Goal: Task Accomplishment & Management: Complete application form

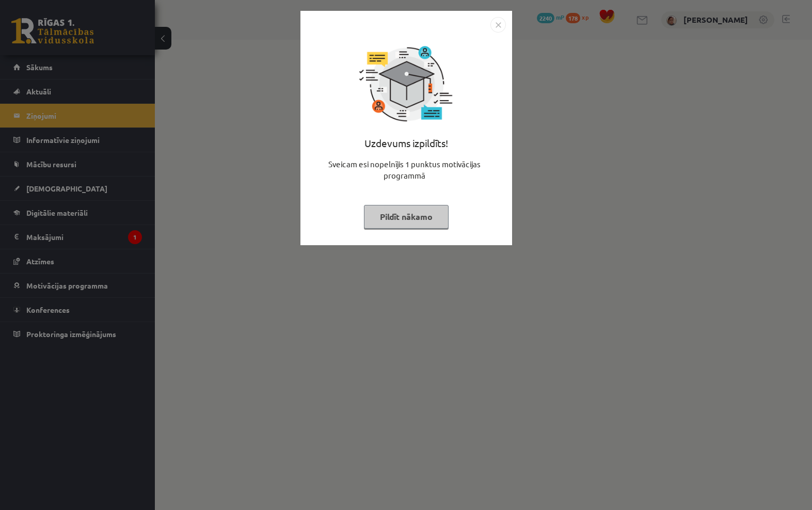
click at [501, 28] on img "Close" at bounding box center [498, 24] width 15 height 15
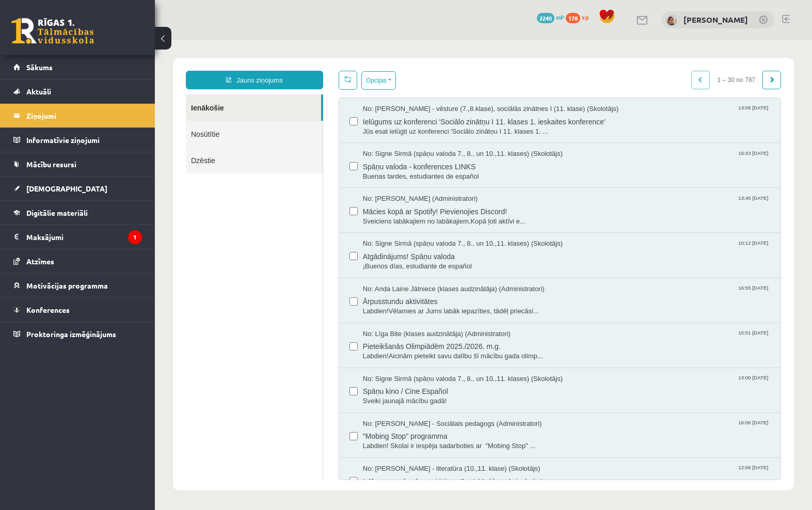
click at [64, 216] on span "Digitālie materiāli" at bounding box center [56, 212] width 61 height 9
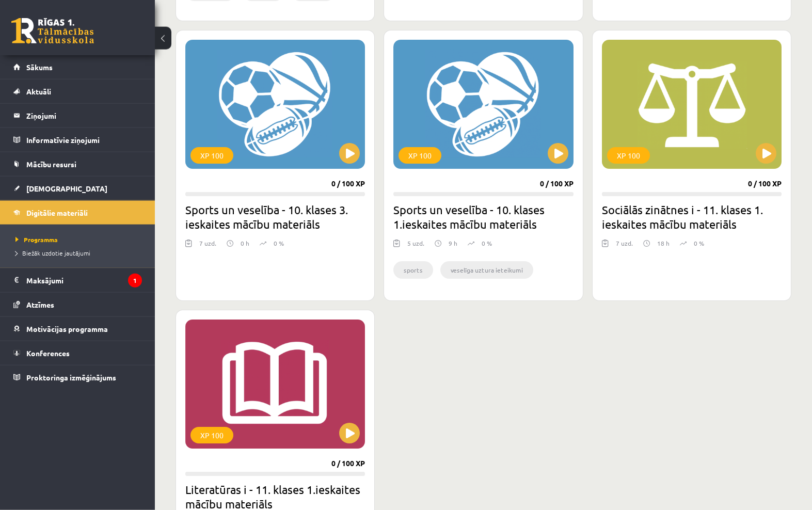
scroll to position [926, 0]
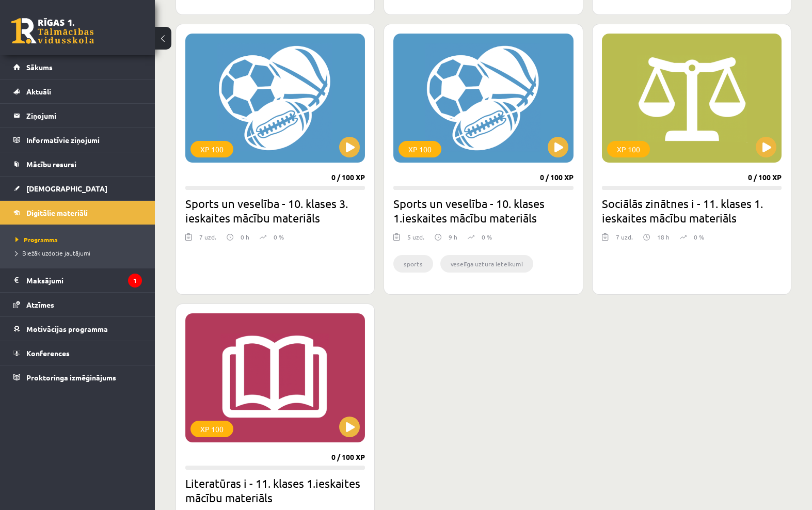
click at [354, 430] on button at bounding box center [349, 427] width 21 height 21
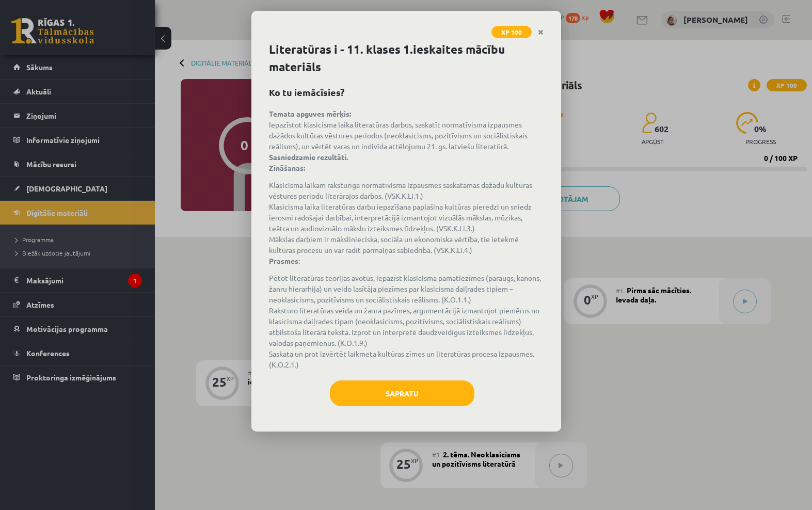
click at [422, 394] on button "Sapratu" at bounding box center [402, 394] width 145 height 26
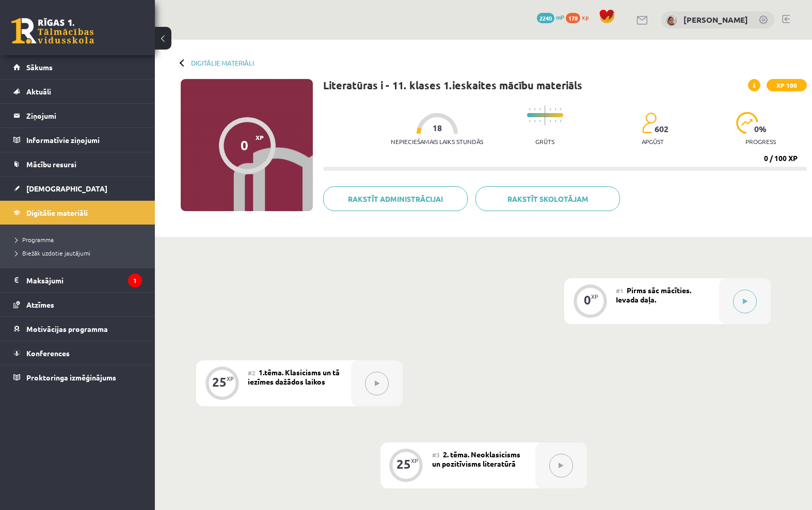
click at [755, 284] on div at bounding box center [745, 301] width 52 height 46
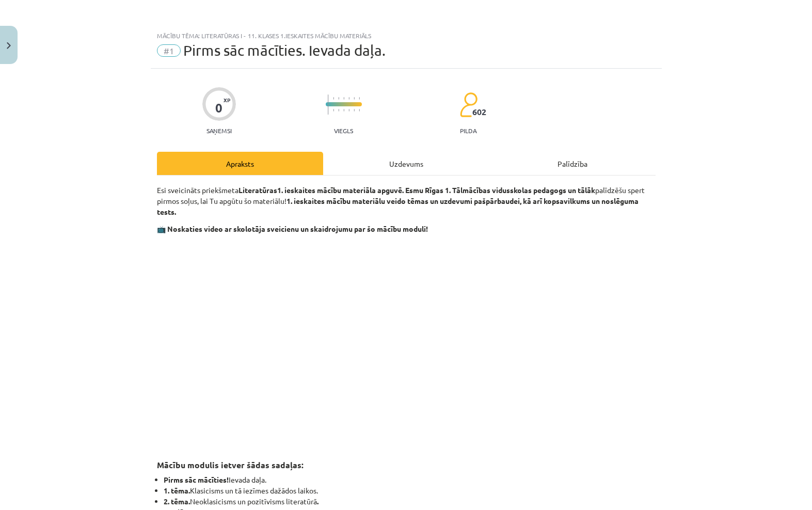
click at [419, 160] on div "Uzdevums" at bounding box center [406, 163] width 166 height 23
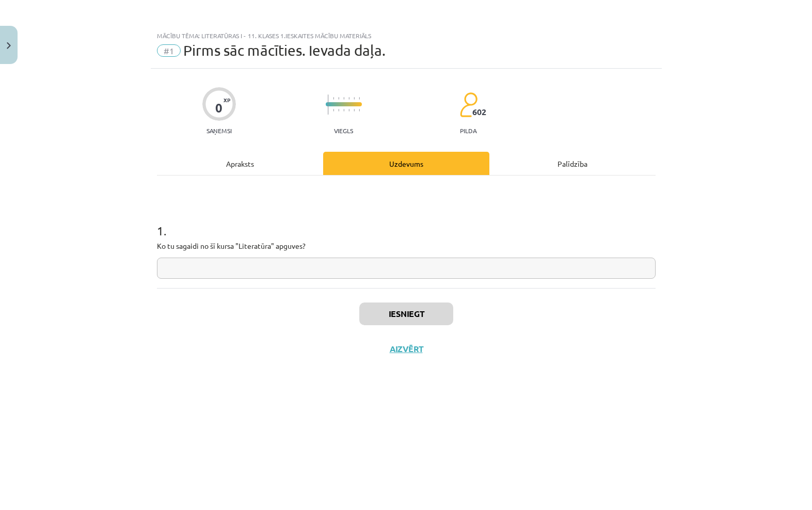
click at [591, 271] on input "text" at bounding box center [406, 268] width 499 height 21
click at [566, 264] on input "text" at bounding box center [406, 268] width 499 height 21
click at [695, 241] on div "Mācību tēma: Literatūras i - 11. klases 1.ieskaites mācību materiāls #1 Pirms s…" at bounding box center [406, 255] width 812 height 510
click at [6, 35] on button "Close" at bounding box center [9, 45] width 18 height 38
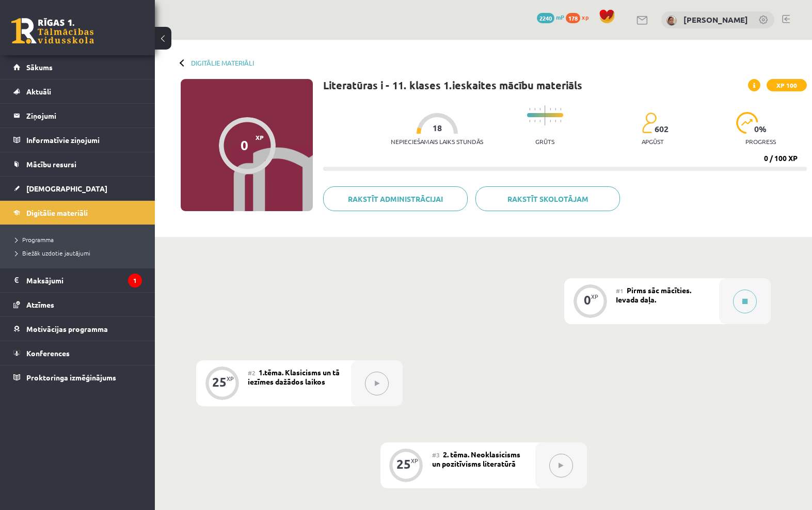
click at [738, 288] on div at bounding box center [745, 301] width 52 height 46
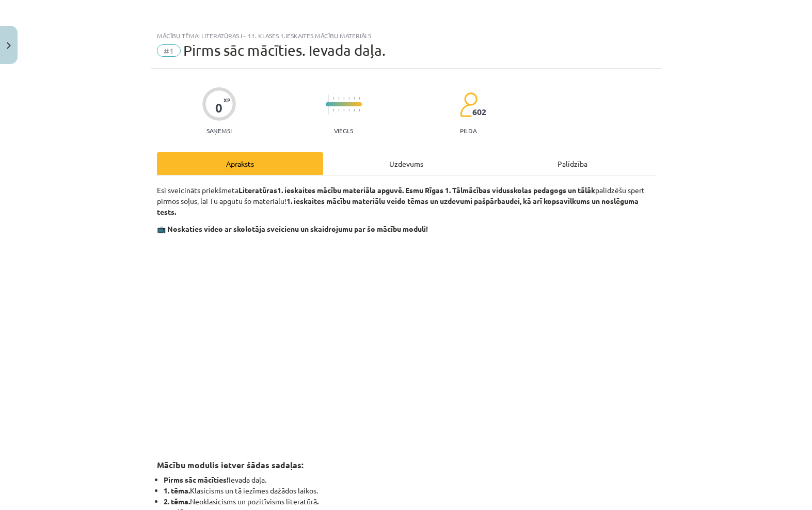
click at [354, 163] on div "Uzdevums" at bounding box center [406, 163] width 166 height 23
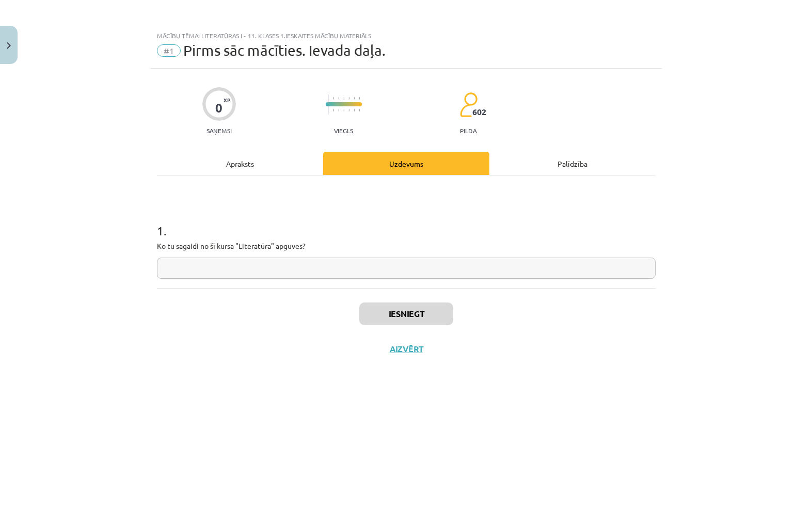
click at [243, 258] on input "text" at bounding box center [406, 268] width 499 height 21
click at [206, 270] on input "text" at bounding box center [406, 268] width 499 height 21
click at [210, 268] on input "text" at bounding box center [406, 268] width 499 height 21
click at [244, 171] on div "Apraksts" at bounding box center [240, 163] width 166 height 23
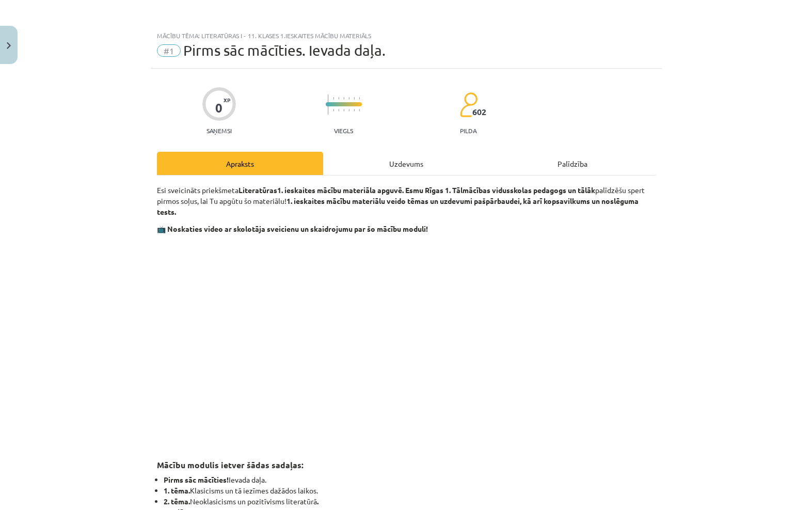
scroll to position [26, 0]
click at [220, 185] on p "Esi sveicināts priekšmeta Literatūras 1. ieskaites mācību materiāla apguvē. Esm…" at bounding box center [406, 201] width 499 height 33
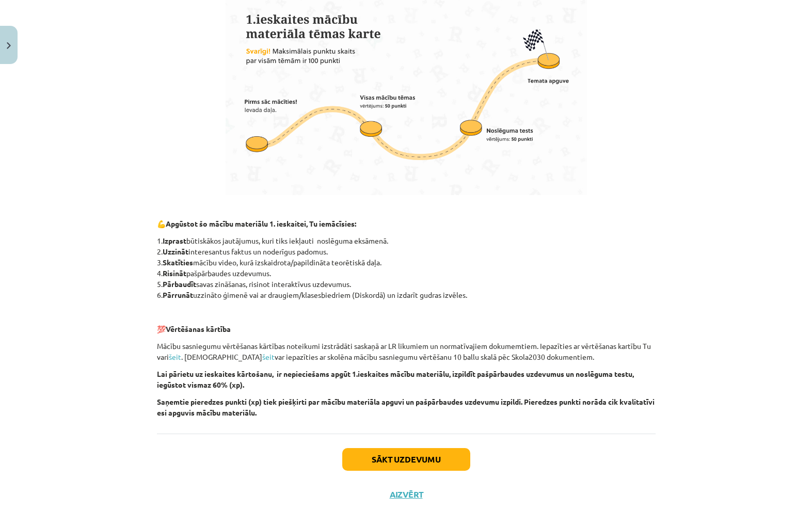
scroll to position [542, 0]
click at [448, 449] on button "Sākt uzdevumu" at bounding box center [406, 460] width 128 height 23
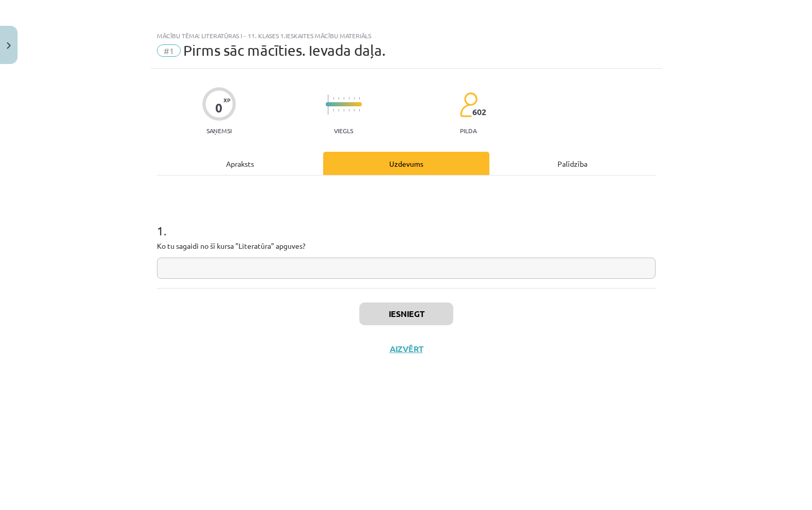
scroll to position [0, 0]
click at [211, 277] on input "text" at bounding box center [406, 268] width 499 height 21
click at [598, 484] on div "0 XP Saņemsi Viegls 602 pilda Apraksts Uzdevums Palīdzība 1 . Ko tu sagaidi no …" at bounding box center [406, 277] width 511 height 416
click at [553, 275] on input "text" at bounding box center [406, 268] width 499 height 21
type input "*"
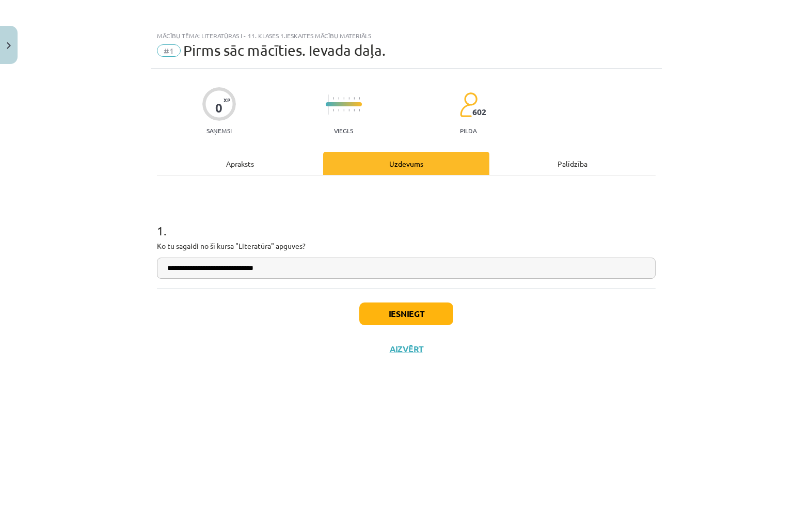
type input "**********"
click at [421, 307] on button "Iesniegt" at bounding box center [406, 314] width 94 height 23
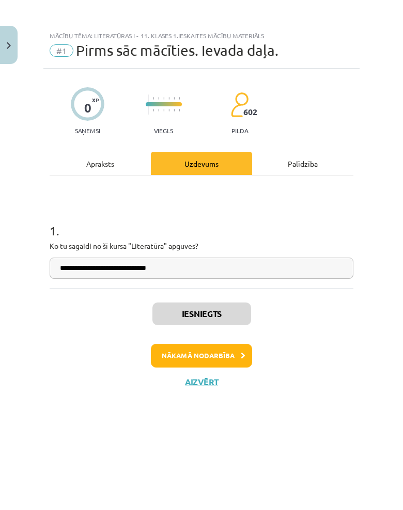
scroll to position [0, 90]
click at [205, 350] on button "Nākamā nodarbība" at bounding box center [201, 356] width 101 height 24
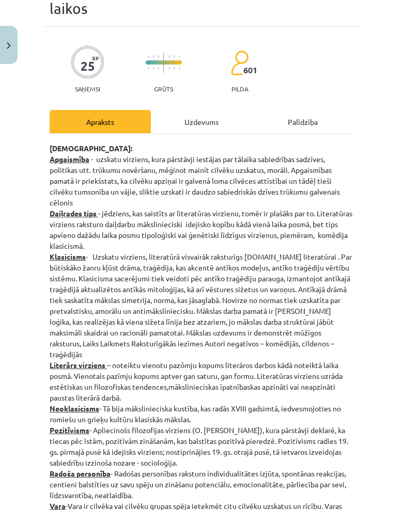
scroll to position [58, 0]
click at [223, 110] on div "Uzdevums" at bounding box center [201, 121] width 101 height 23
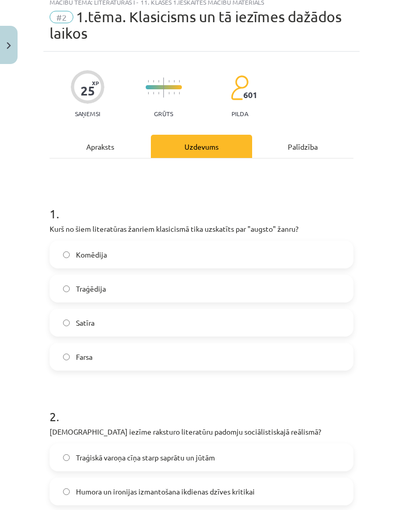
scroll to position [26, 0]
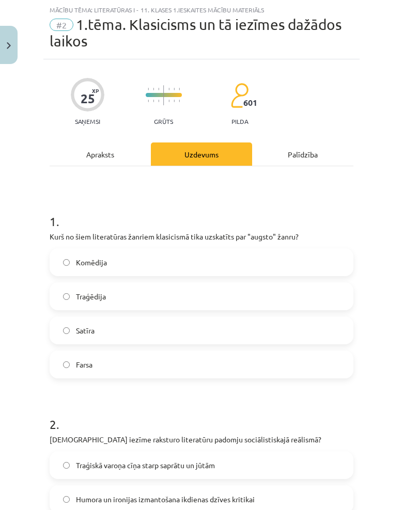
click at [116, 144] on div "Apraksts" at bounding box center [100, 154] width 101 height 23
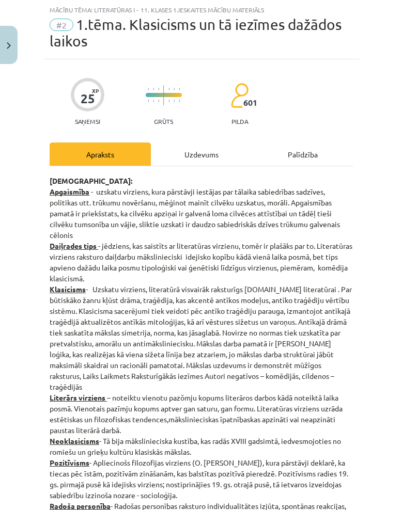
click at [213, 153] on div "Uzdevums" at bounding box center [201, 154] width 101 height 23
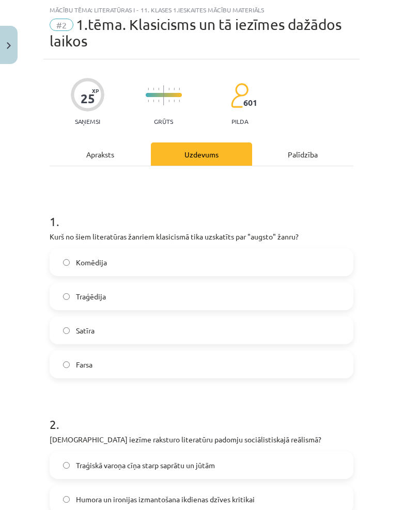
click at [102, 159] on div "Apraksts" at bounding box center [100, 154] width 101 height 23
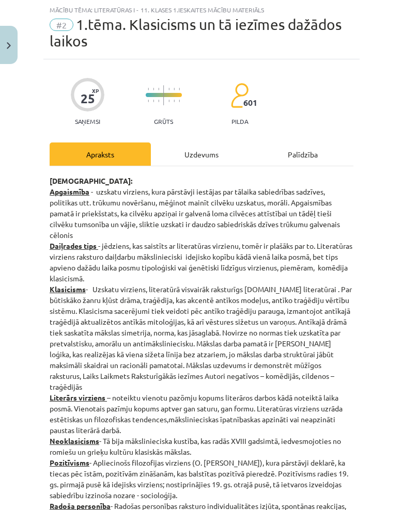
click at [381, 181] on div "Mācību tēma: Literatūras i - 11. klases 1.ieskaites mācību materiāls #2 1.tēma.…" at bounding box center [201, 255] width 403 height 510
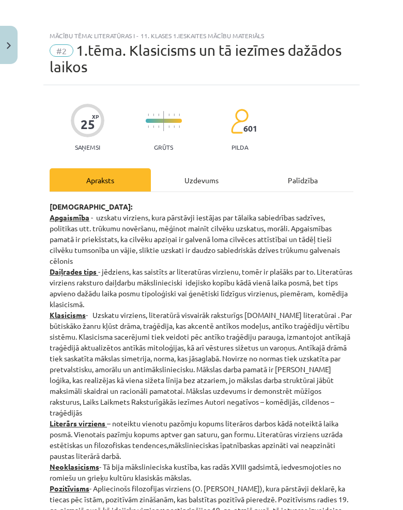
scroll to position [0, 0]
click at [211, 183] on div "Uzdevums" at bounding box center [201, 179] width 101 height 23
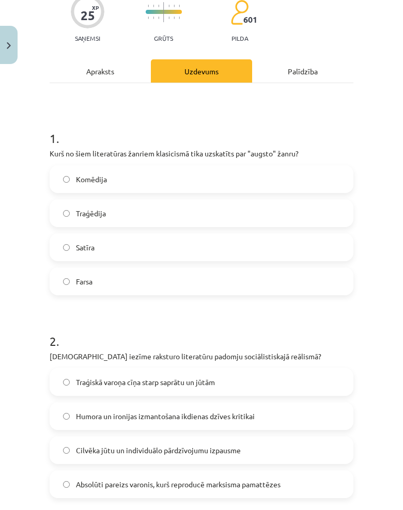
scroll to position [109, 0]
copy span "Satīra"
copy span "Farsa"
